Goal: Obtain resource: Obtain resource

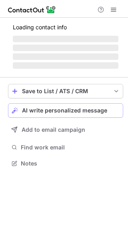
scroll to position [162, 128]
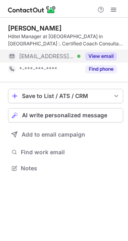
click at [100, 59] on button "View email" at bounding box center [101, 56] width 32 height 8
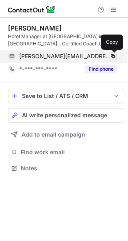
click at [116, 57] on span at bounding box center [113, 56] width 6 height 6
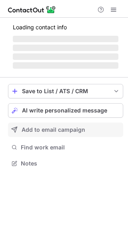
scroll to position [162, 128]
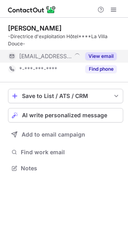
click at [93, 55] on button "View email" at bounding box center [101, 56] width 32 height 8
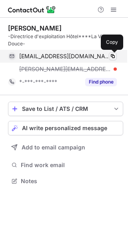
click at [111, 57] on span at bounding box center [113, 56] width 6 height 6
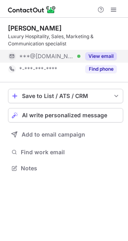
scroll to position [162, 128]
click at [114, 56] on button "View email" at bounding box center [101, 56] width 32 height 8
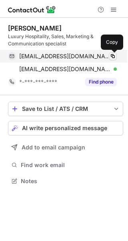
click at [114, 56] on span at bounding box center [113, 56] width 6 height 6
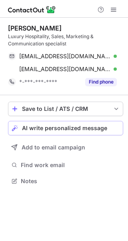
scroll to position [175, 128]
